Goal: Navigation & Orientation: Understand site structure

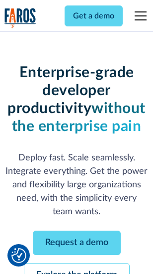
scroll to position [105, 0]
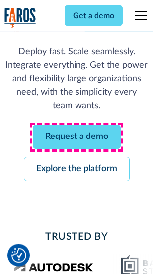
click at [77, 137] on link "Request a demo" at bounding box center [77, 137] width 88 height 24
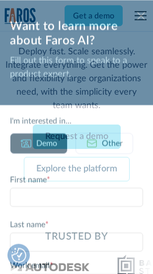
scroll to position [0, 0]
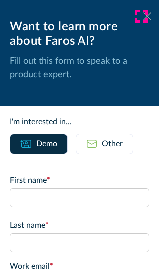
click at [143, 16] on icon at bounding box center [147, 15] width 8 height 7
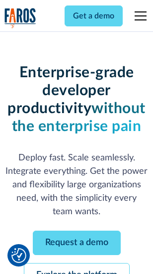
scroll to position [138, 0]
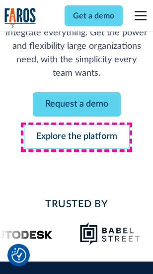
click at [77, 137] on link "Explore the platform" at bounding box center [77, 137] width 106 height 24
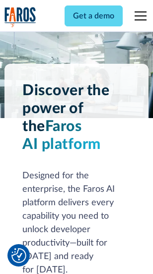
scroll to position [7578, 0]
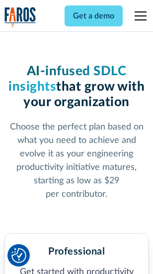
scroll to position [1577, 0]
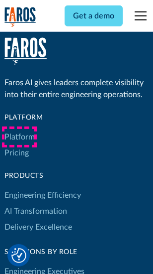
click at [19, 137] on link "Platform" at bounding box center [19, 137] width 30 height 16
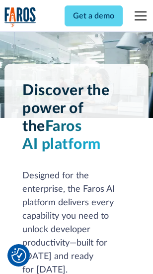
scroll to position [7897, 0]
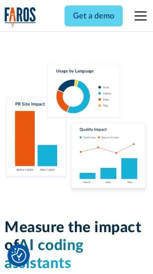
scroll to position [6211, 0]
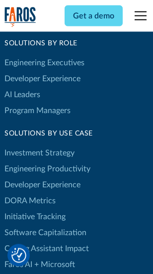
click at [30, 193] on link "DORA Metrics" at bounding box center [29, 201] width 51 height 16
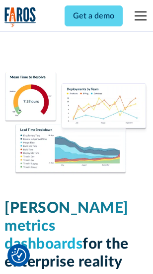
scroll to position [4404, 0]
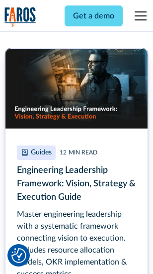
scroll to position [4555, 0]
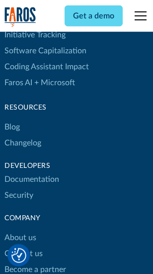
click at [23, 137] on link "Changelog" at bounding box center [22, 143] width 37 height 16
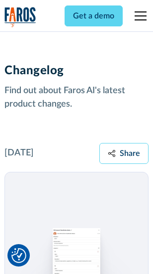
scroll to position [12199, 0]
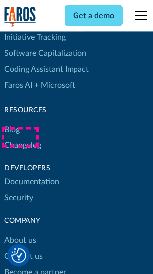
click at [20, 232] on link "About us" at bounding box center [20, 240] width 32 height 16
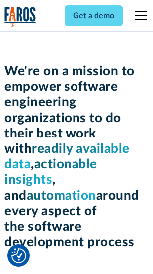
scroll to position [3440, 0]
